Goal: Find specific page/section

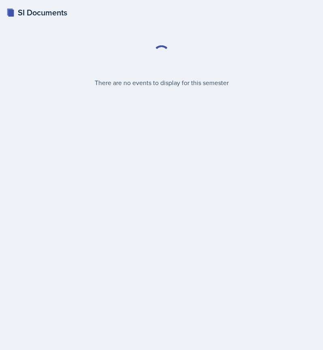
select select "2bed604d-1099-4043-b1bc-2365e8740244"
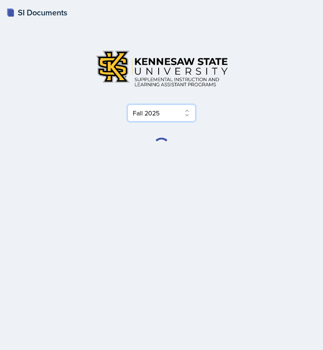
click at [165, 118] on select "Select Semester Fall 2025 Summer 2025 Spring 2025 Fall 2024 Summer 2024 Spring …" at bounding box center [162, 113] width 68 height 17
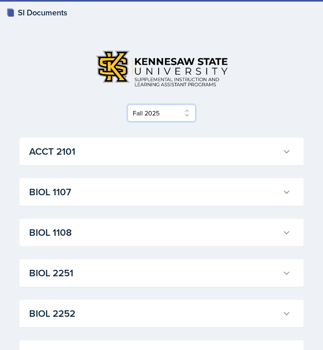
click at [165, 118] on select "Select Semester Fall 2025 Summer 2025 Spring 2025 Fall 2024 Summer 2024 Spring …" at bounding box center [162, 113] width 68 height 17
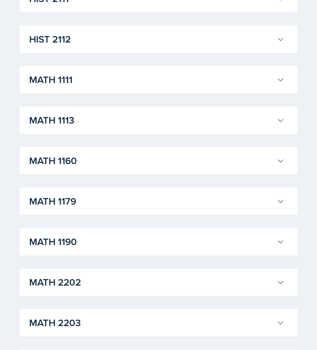
scroll to position [688, 0]
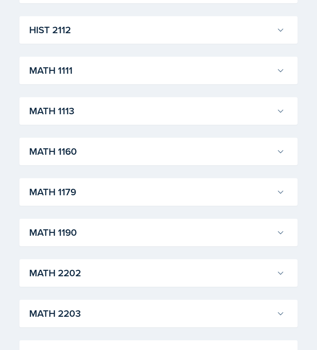
click at [147, 289] on div "ACCT 2101 [PERSON_NAME] Professor: [PERSON_NAME] Export to Google Calendar Recu…" at bounding box center [158, 70] width 278 height 1243
click at [145, 276] on h3 "MATH 2202" at bounding box center [151, 273] width 244 height 15
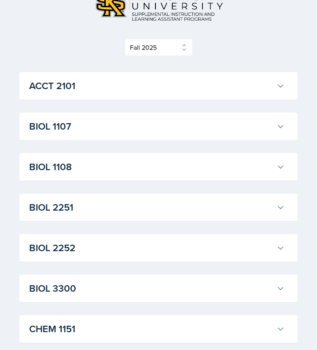
scroll to position [0, 0]
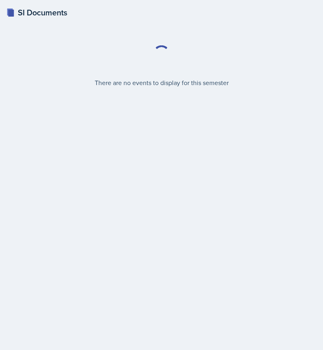
select select "2bed604d-1099-4043-b1bc-2365e8740244"
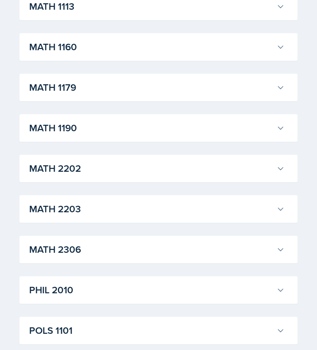
scroll to position [792, 0]
click at [152, 176] on h3 "MATH 2202" at bounding box center [151, 169] width 244 height 15
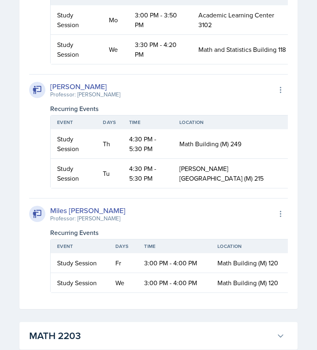
scroll to position [1490, 0]
